Goal: Transaction & Acquisition: Purchase product/service

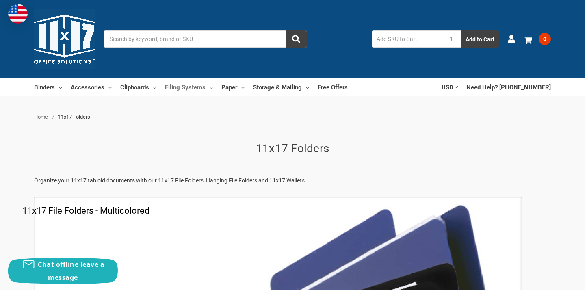
click at [198, 90] on link "Filing Systems" at bounding box center [189, 87] width 48 height 18
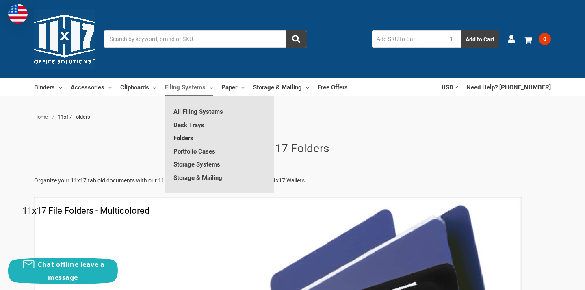
click at [189, 140] on link "Folders" at bounding box center [219, 137] width 109 height 13
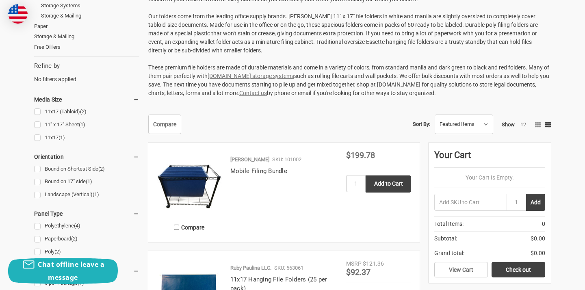
scroll to position [175, 0]
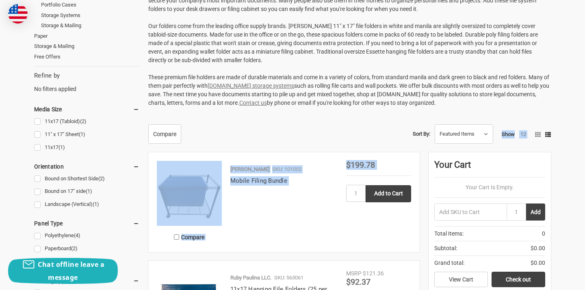
drag, startPoint x: 0, startPoint y: 0, endPoint x: 407, endPoint y: 231, distance: 468.2
click at [435, 125] on select "Featured Items Newest Items Best Selling A to Z Z to A By Review Price: Ascendi…" at bounding box center [464, 134] width 58 height 19
click option "Price: Ascending" at bounding box center [0, 0] width 0 height 0
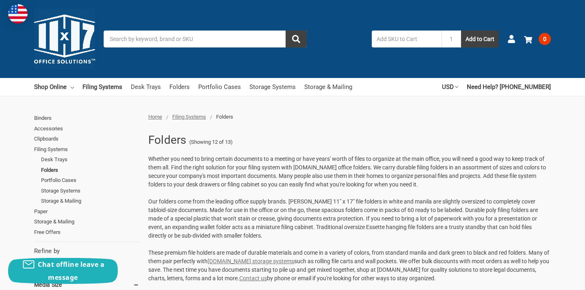
select select "pricedesc"
click at [480, 145] on div "Folders (Showing 12 of 13) Whether you need to bring certain documents to a mee…" at bounding box center [347, 211] width 407 height 162
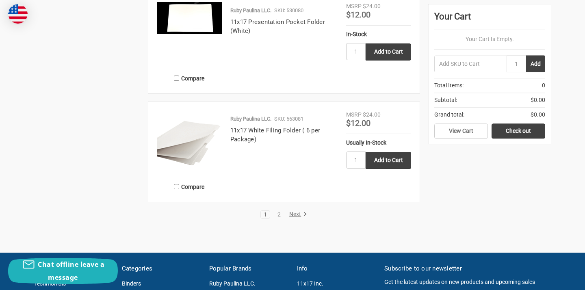
scroll to position [1425, 0]
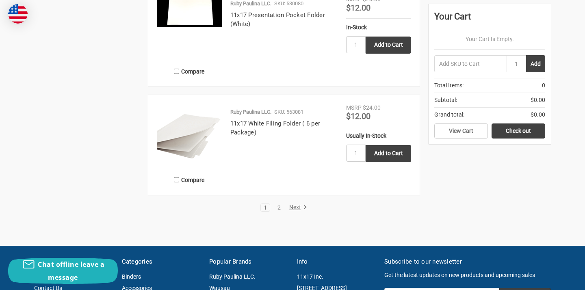
click at [300, 207] on link "Next" at bounding box center [296, 207] width 21 height 7
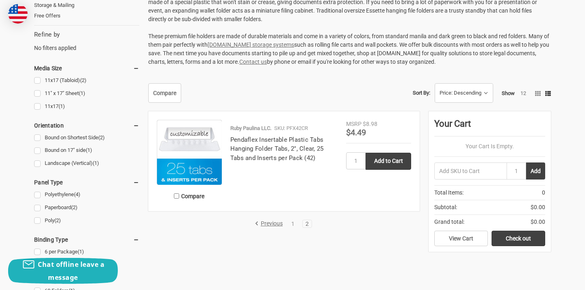
scroll to position [241, 0]
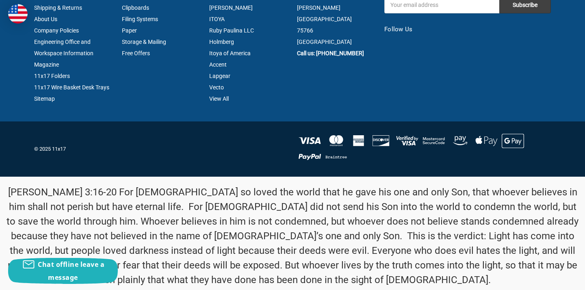
scroll to position [175, 0]
